Goal: Task Accomplishment & Management: Use online tool/utility

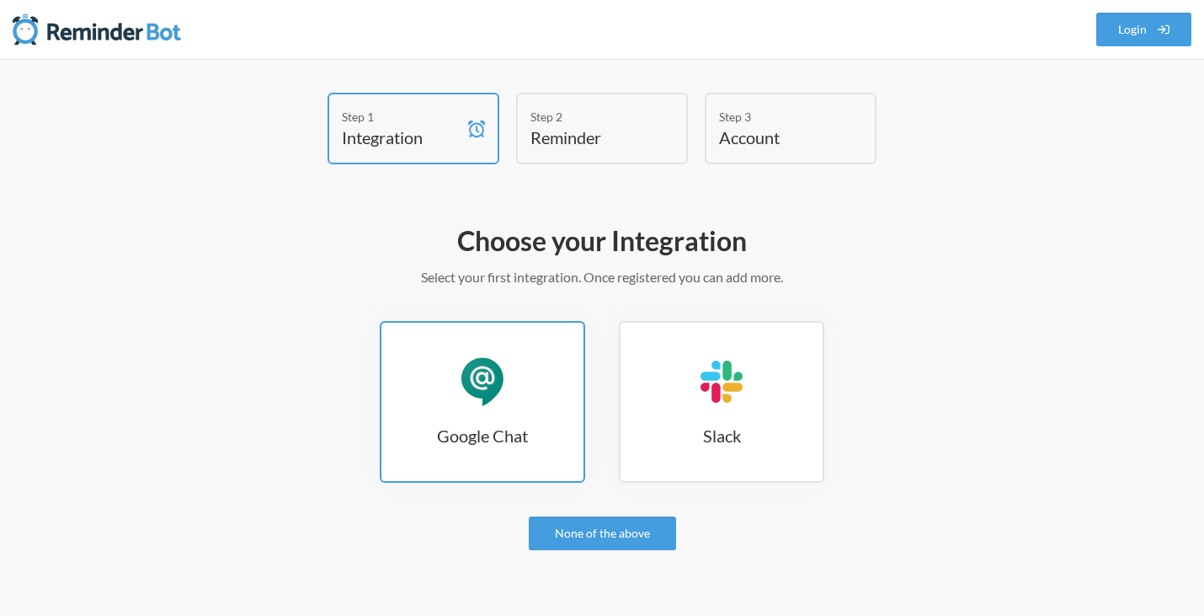
click at [500, 409] on link "Google Chat Google Chat" at bounding box center [482, 402] width 205 height 162
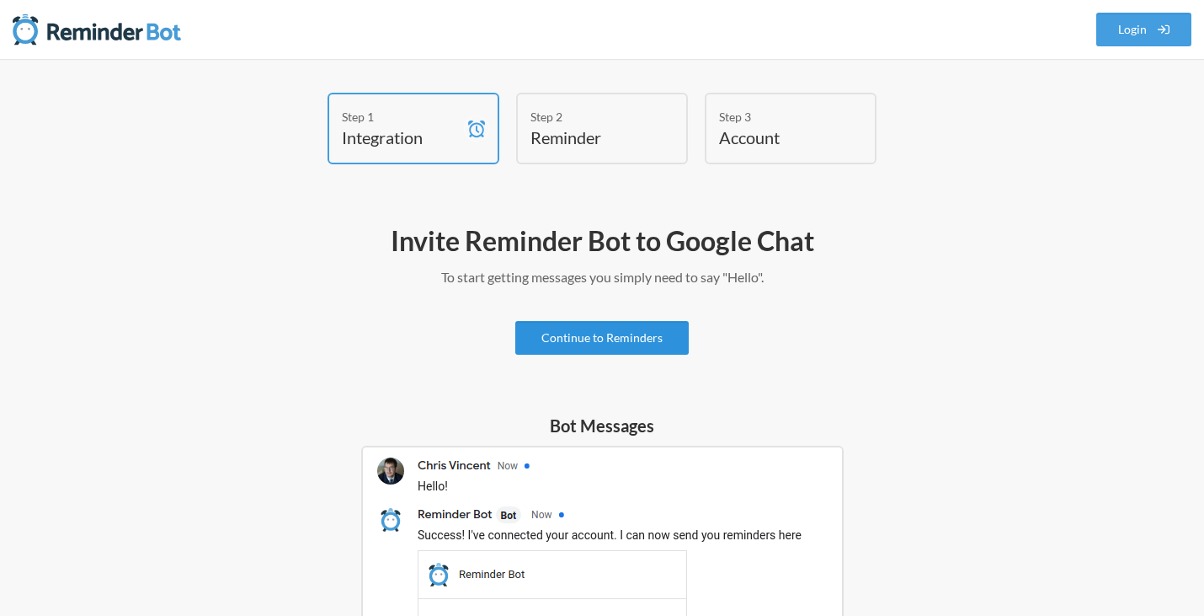
click at [631, 329] on link "Continue to Reminders" at bounding box center [601, 338] width 173 height 34
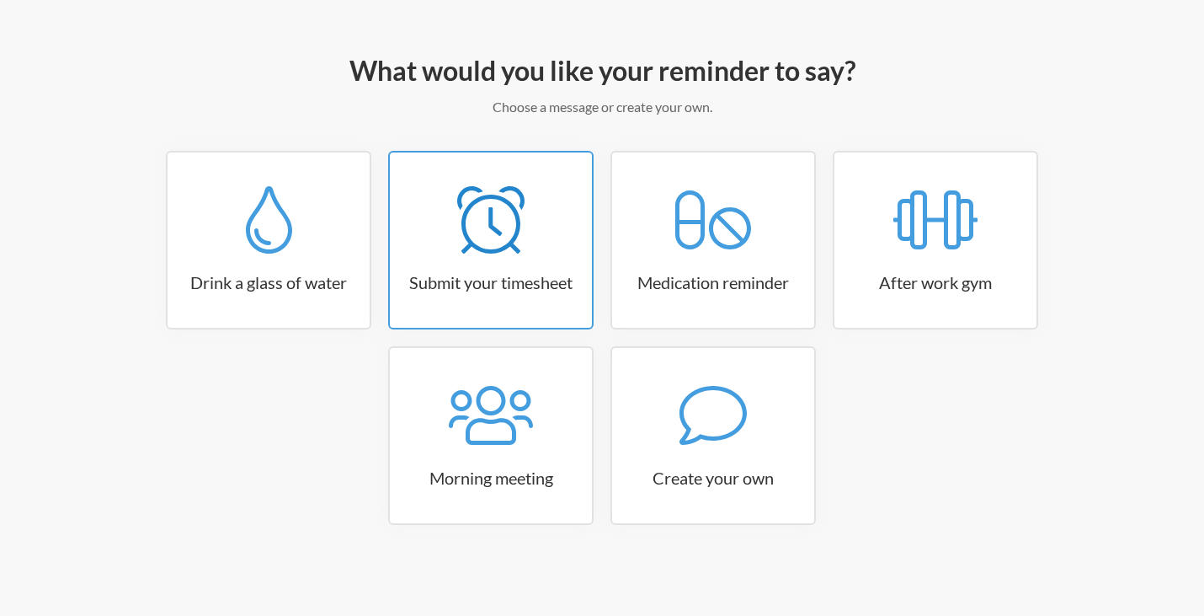
scroll to position [172, 0]
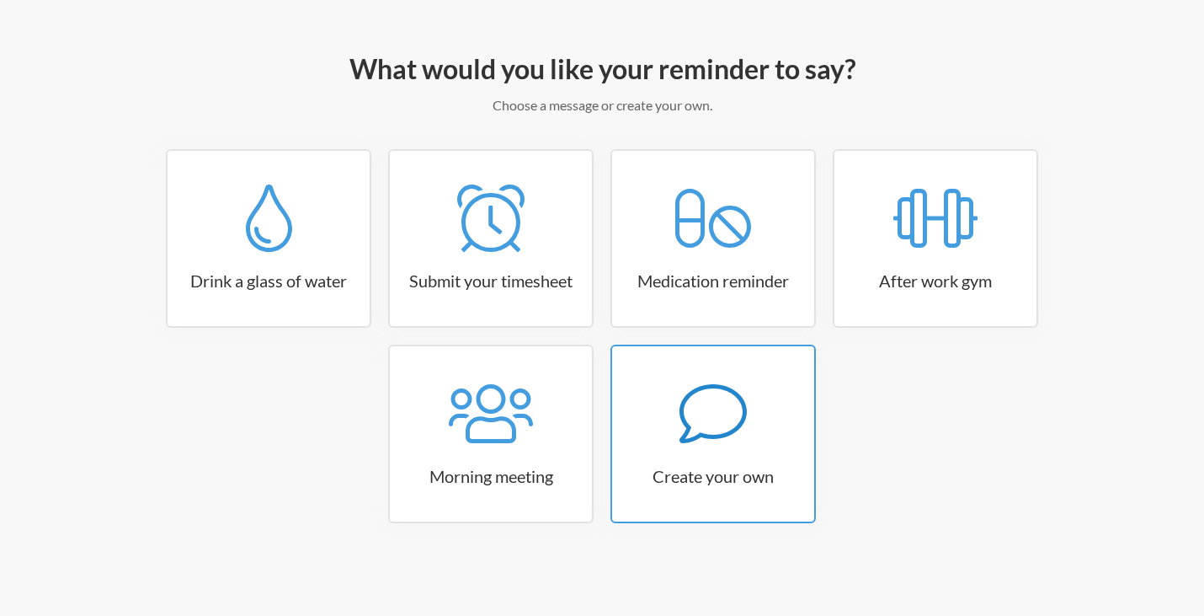
click at [729, 421] on icon at bounding box center [713, 413] width 67 height 67
select select "09:30:00"
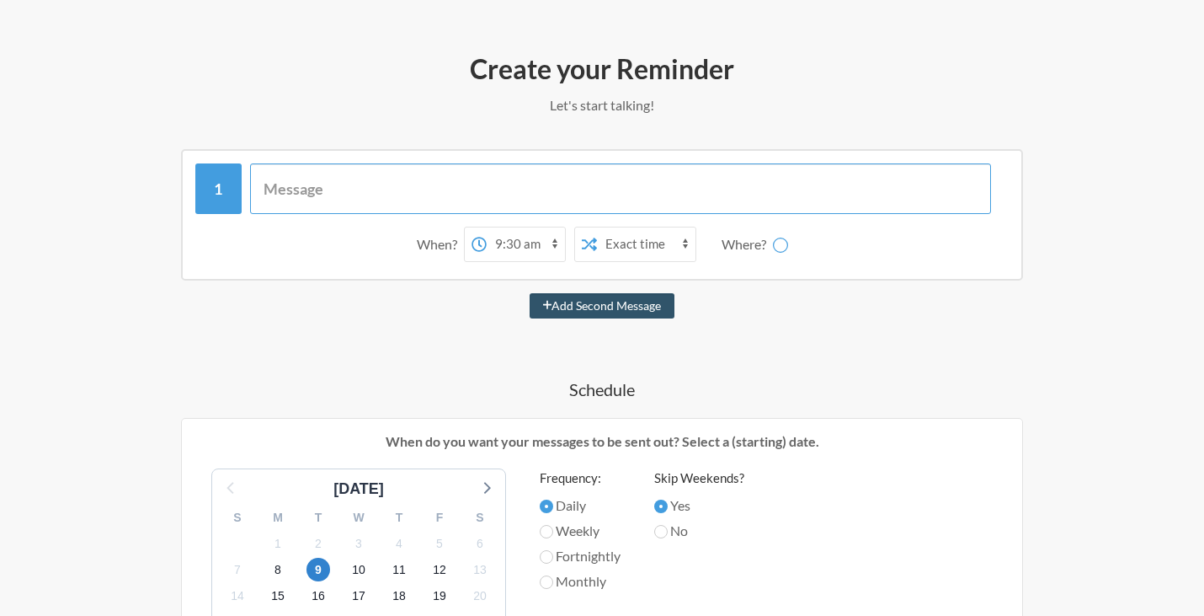
click at [407, 188] on input "text" at bounding box center [621, 188] width 742 height 51
select select "spaces/AAAAGrYxfh4"
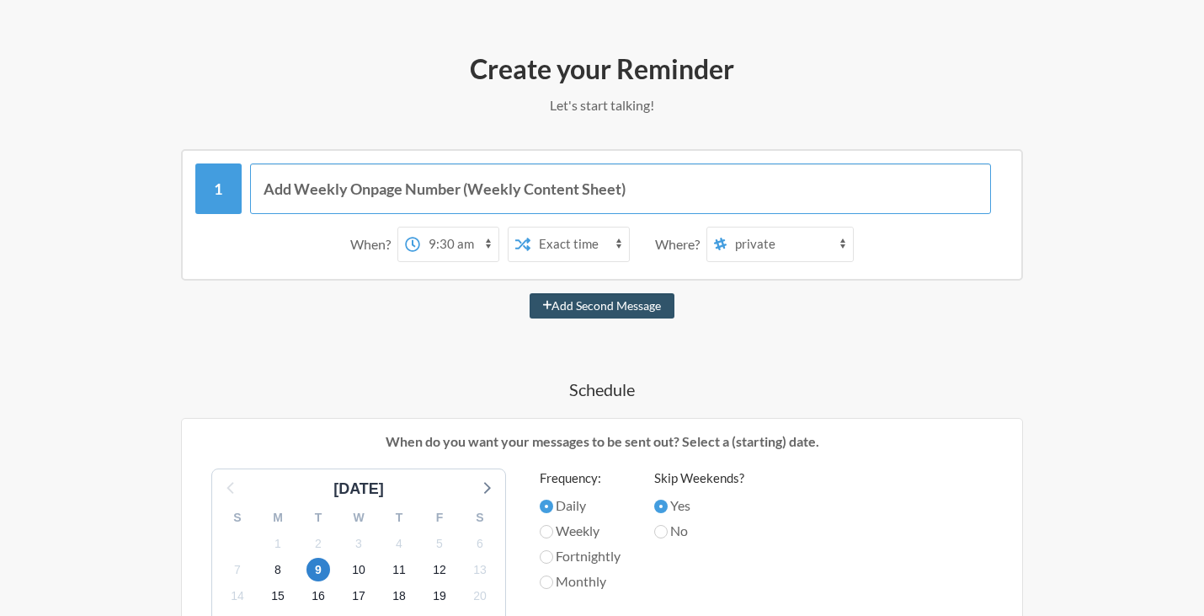
type input "Add Weekly Onpage Number (Weekly Content Sheet)"
click at [506, 243] on div "12:00 am 12:15 am 12:30 am 12:45 am 1:00 am 1:15 am 1:30 am 1:45 am 2:00 am 2:1…" at bounding box center [518, 244] width 241 height 35
click at [476, 258] on select "12:00 am 12:15 am 12:30 am 12:45 am 1:00 am 1:15 am 1:30 am 1:45 am 2:00 am 2:1…" at bounding box center [459, 244] width 78 height 34
select select "10:30:00"
click at [424, 227] on select "12:00 am 12:15 am 12:30 am 12:45 am 1:00 am 1:15 am 1:30 am 1:45 am 2:00 am 2:1…" at bounding box center [459, 244] width 78 height 34
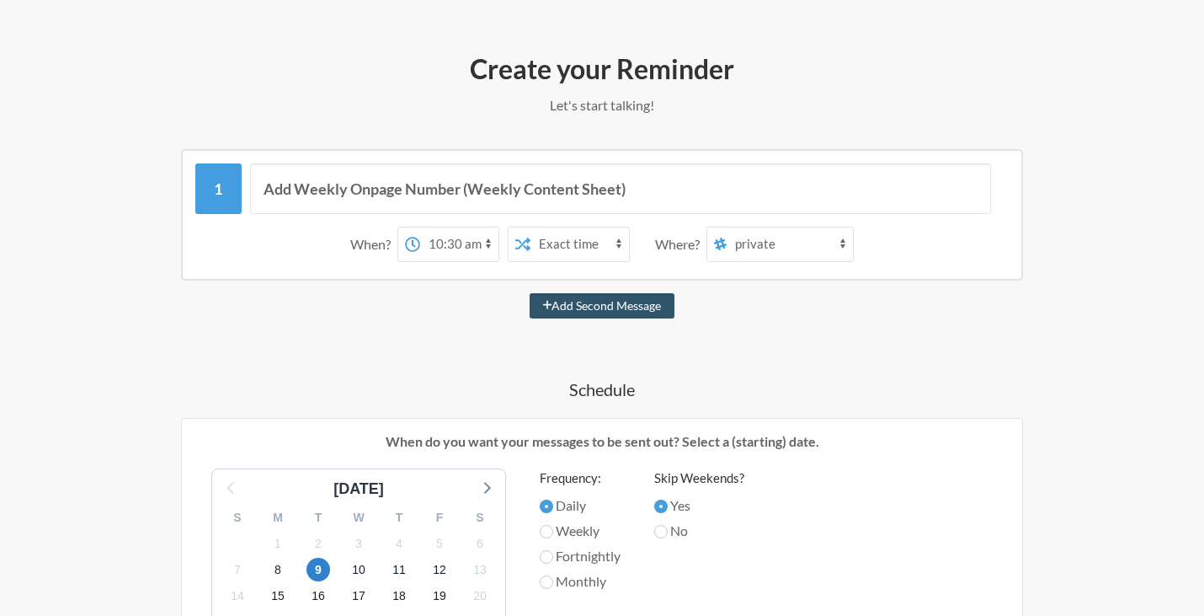
click at [586, 247] on select "Exact time Random time" at bounding box center [580, 244] width 99 height 34
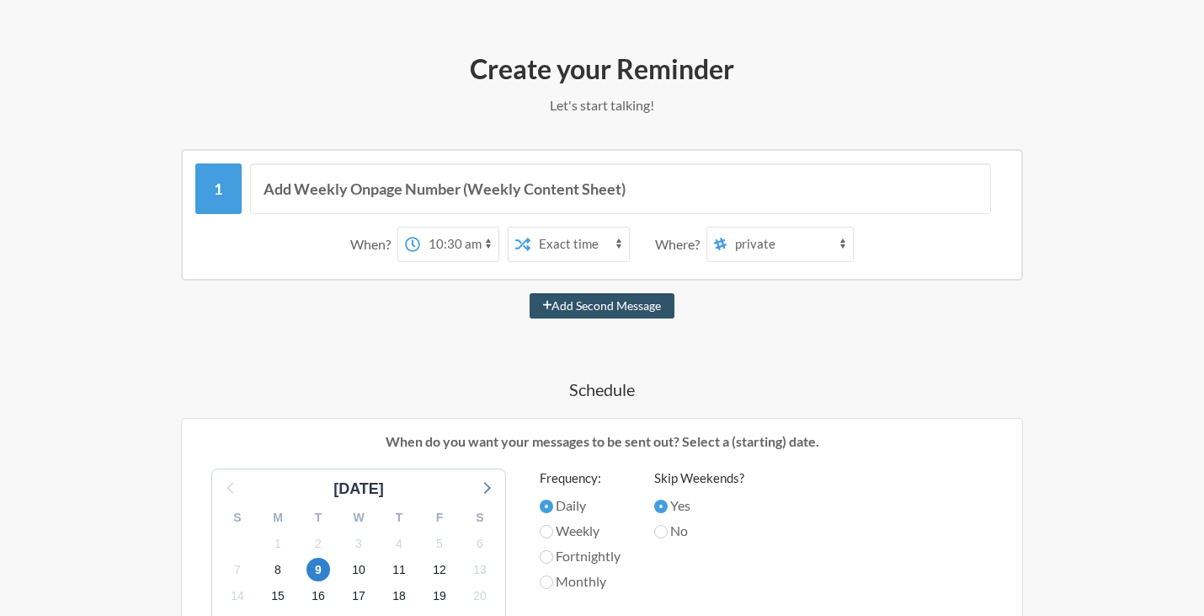
click at [586, 247] on select "Exact time Random time" at bounding box center [580, 244] width 99 height 34
click at [763, 253] on select "[PERSON_NAME] private" at bounding box center [790, 244] width 126 height 34
click at [735, 227] on select "[PERSON_NAME] private" at bounding box center [790, 244] width 126 height 34
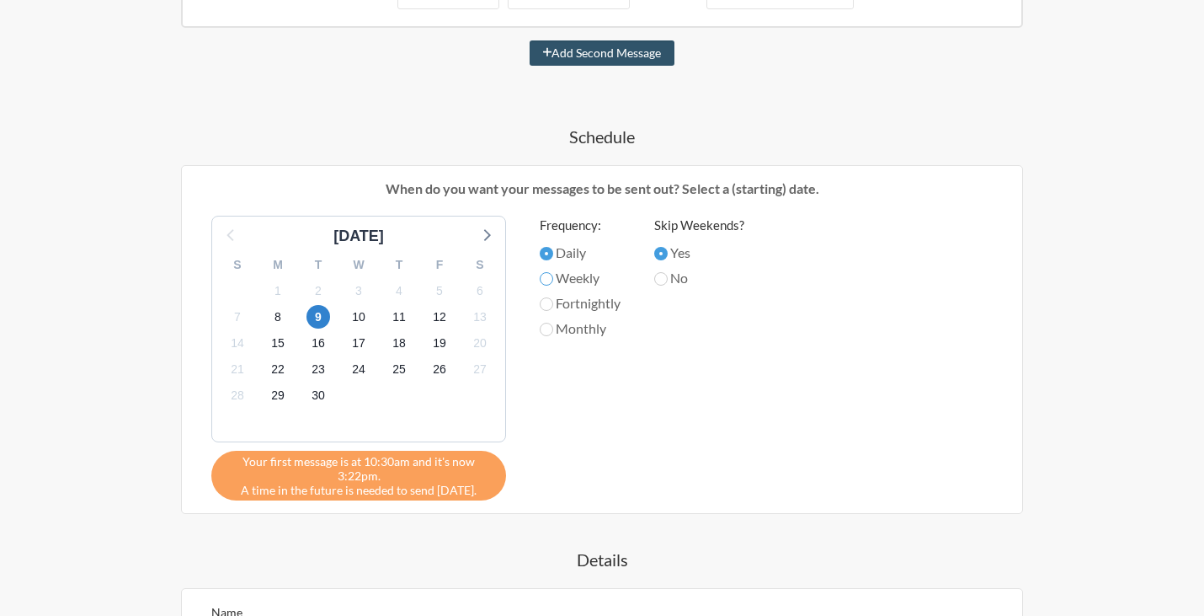
click at [552, 282] on input "Weekly" at bounding box center [546, 278] width 13 height 13
radio input "true"
click at [555, 299] on label "Fortnightly" at bounding box center [580, 303] width 81 height 20
click at [553, 299] on input "Fortnightly" at bounding box center [546, 303] width 13 height 13
radio input "true"
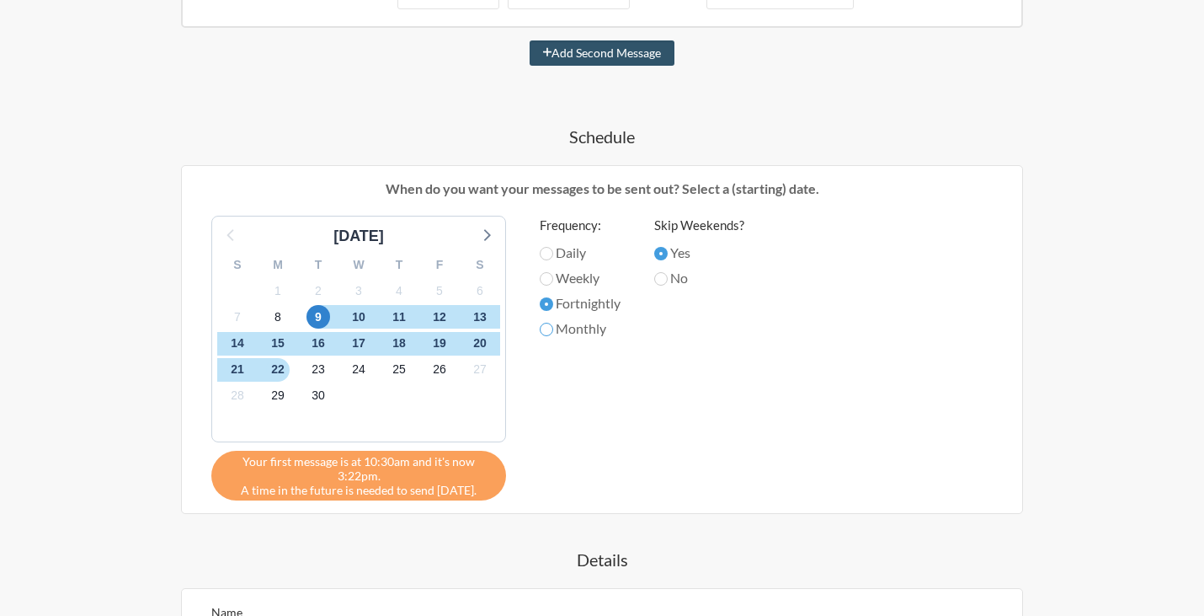
click at [549, 328] on input "Monthly" at bounding box center [546, 329] width 13 height 13
radio input "true"
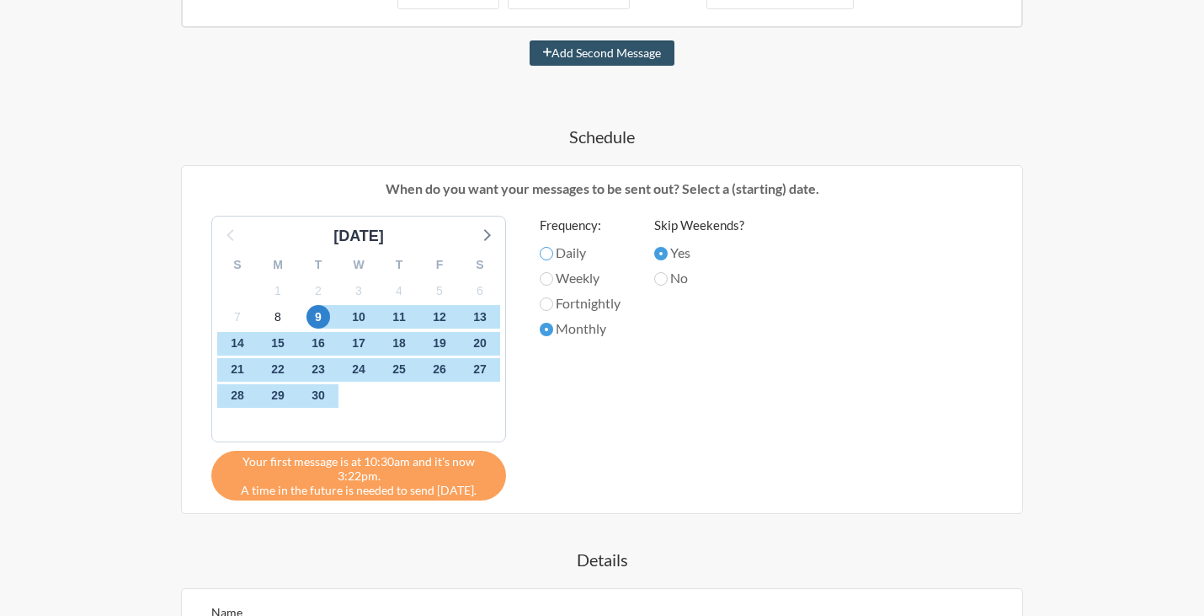
click at [547, 253] on input "Daily" at bounding box center [546, 253] width 13 height 13
radio input "true"
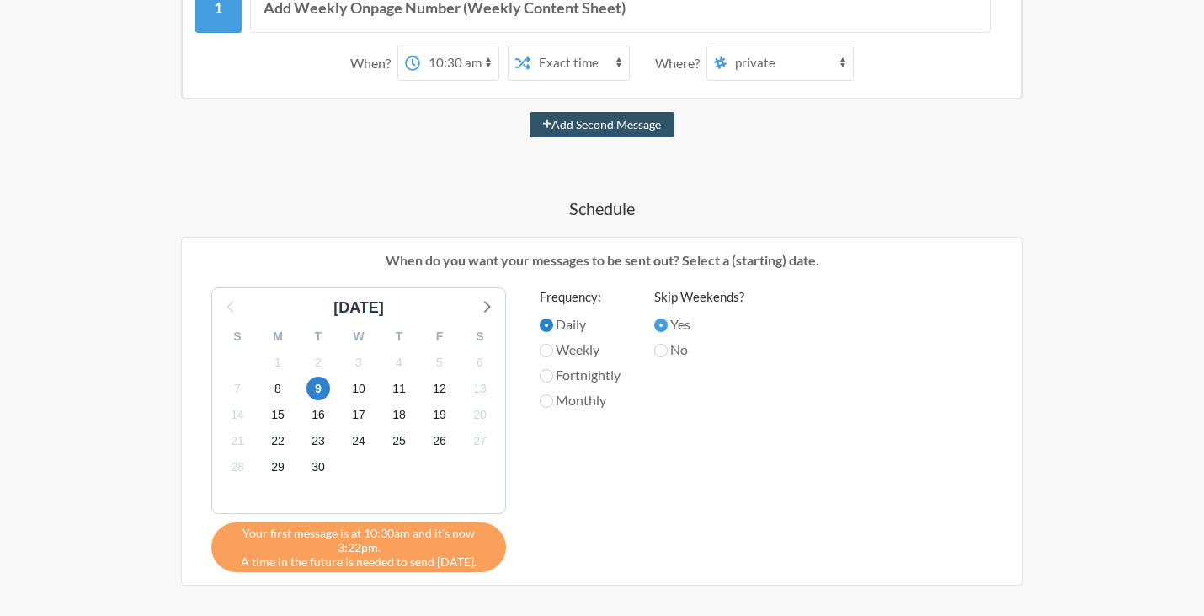
scroll to position [318, 0]
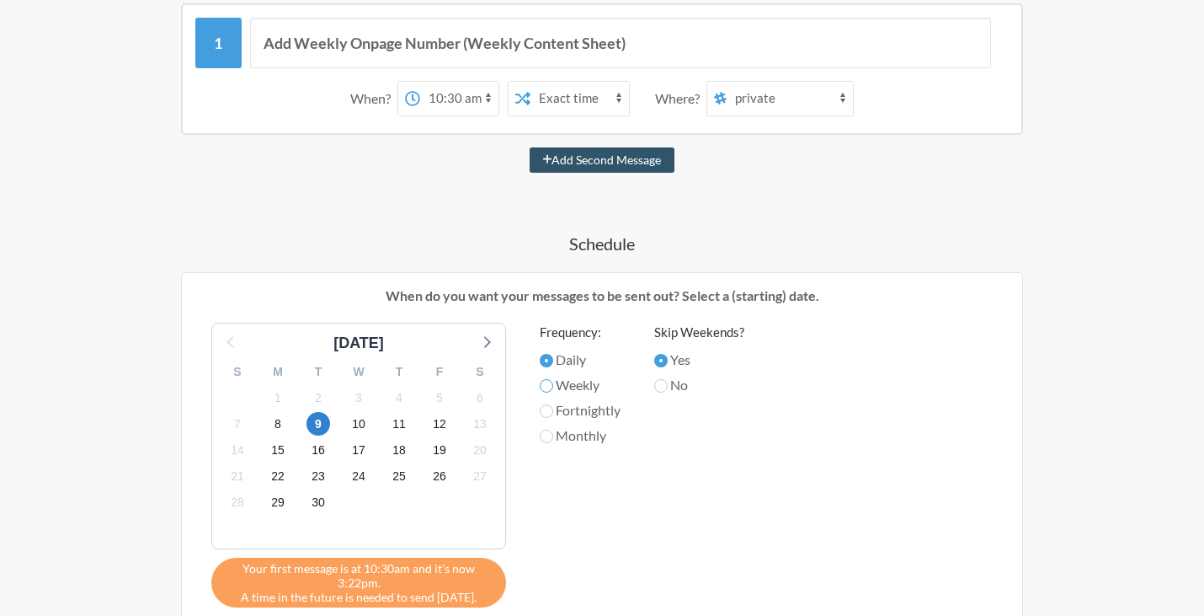
click at [548, 386] on input "Weekly" at bounding box center [546, 385] width 13 height 13
radio input "true"
click at [545, 360] on input "Daily" at bounding box center [546, 360] width 13 height 13
radio input "true"
click at [661, 382] on input "No" at bounding box center [660, 385] width 13 height 13
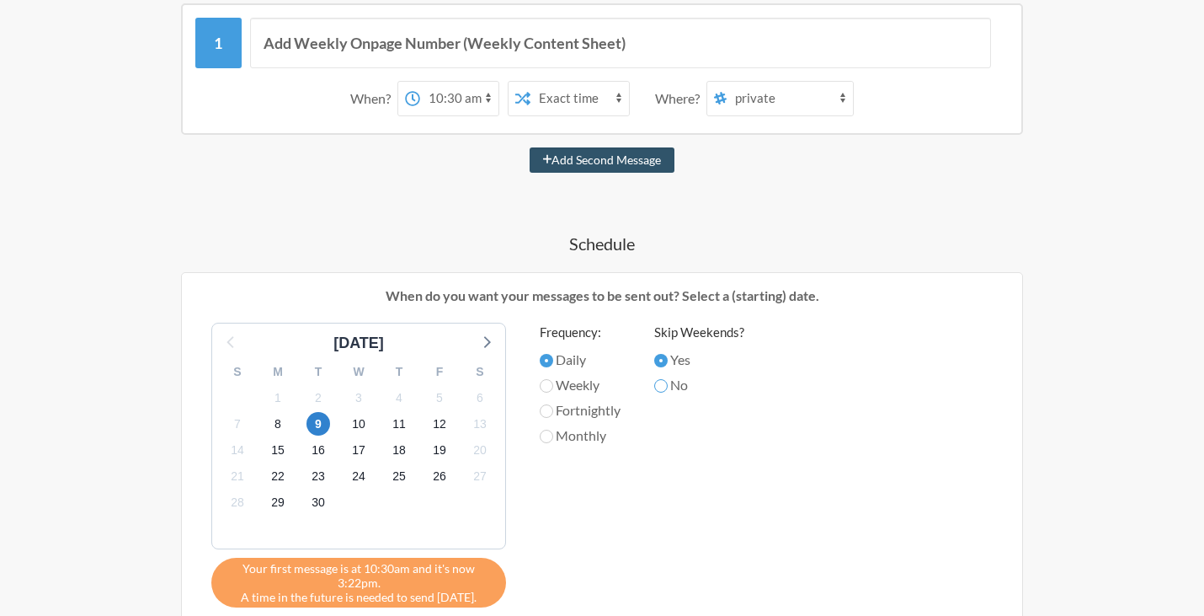
radio input "true"
click at [656, 360] on input "Yes" at bounding box center [660, 360] width 13 height 13
radio input "true"
click at [548, 386] on input "Weekly" at bounding box center [546, 385] width 13 height 13
radio input "true"
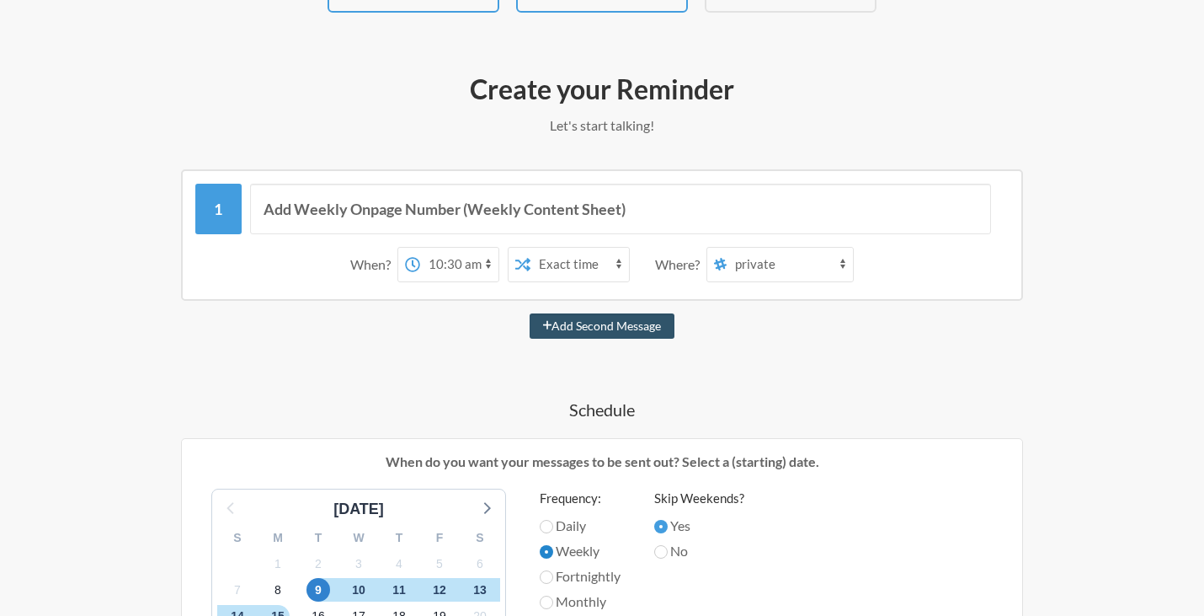
scroll to position [337, 0]
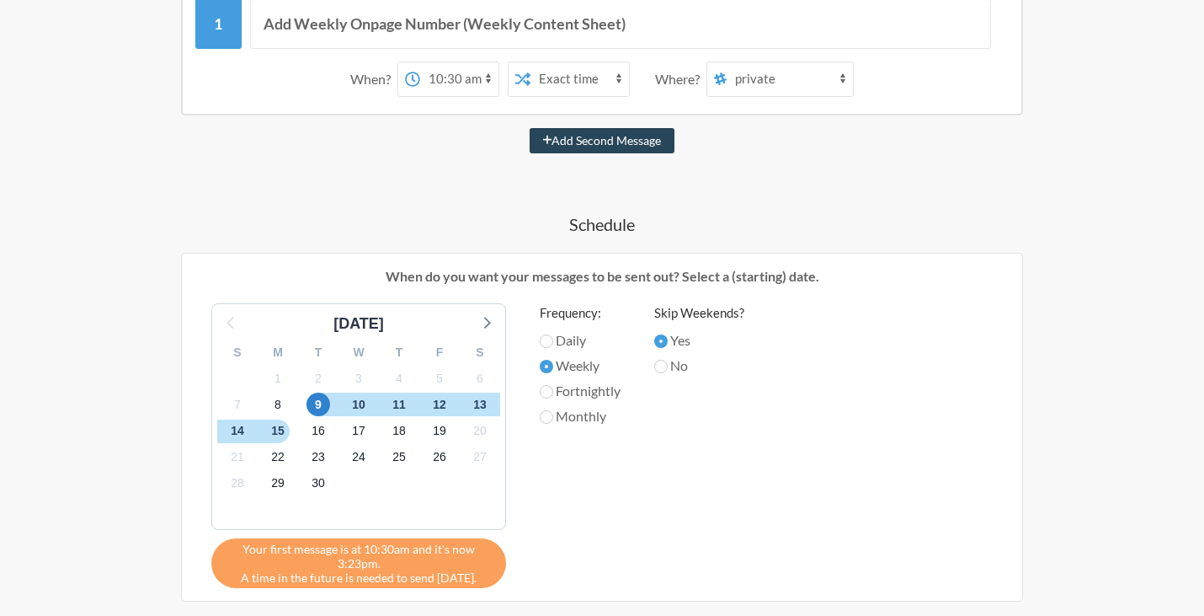
click at [598, 139] on button "Add Second Message" at bounding box center [603, 140] width 146 height 25
select select "11:30:00"
select select "spaces/AAAAGrYxfh4"
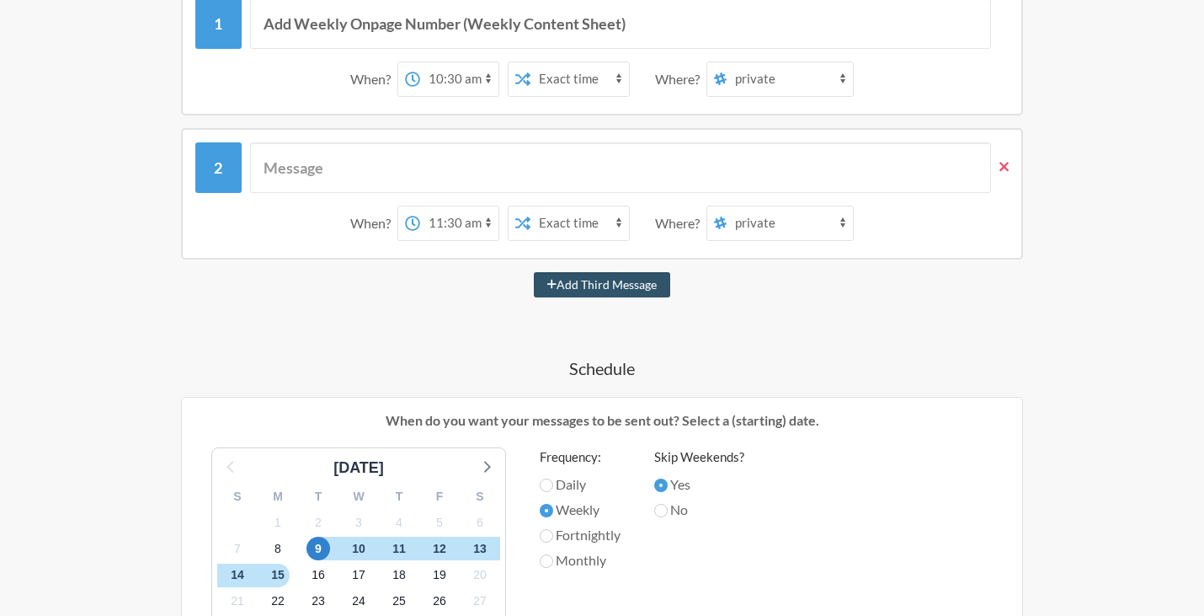
click at [1009, 168] on icon at bounding box center [1004, 166] width 9 height 15
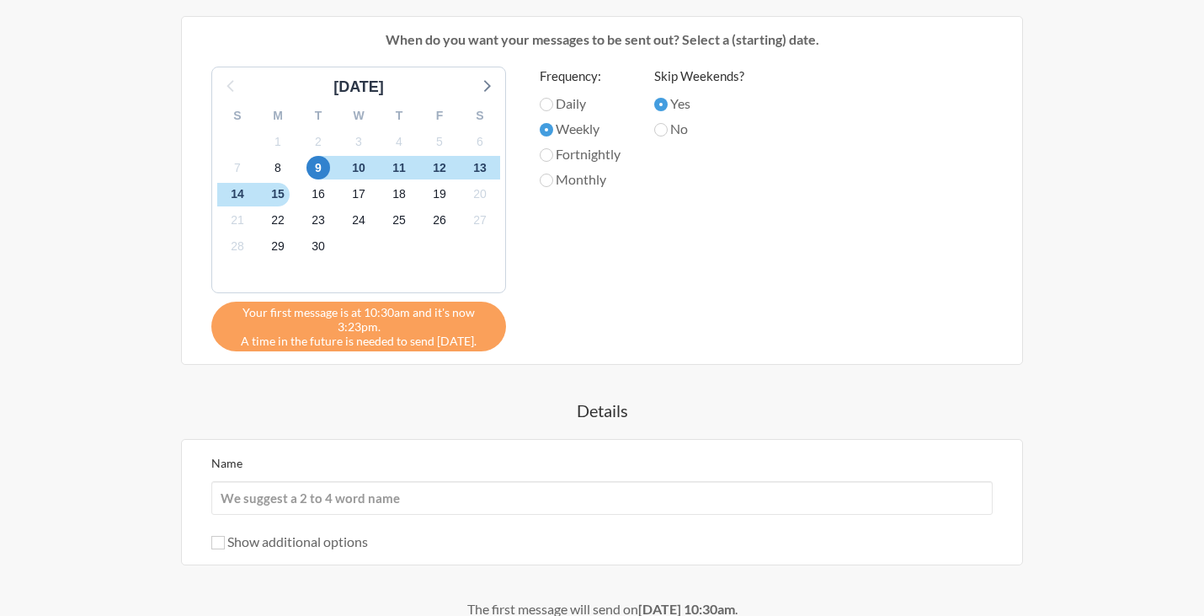
scroll to position [570, 0]
